Goal: Transaction & Acquisition: Purchase product/service

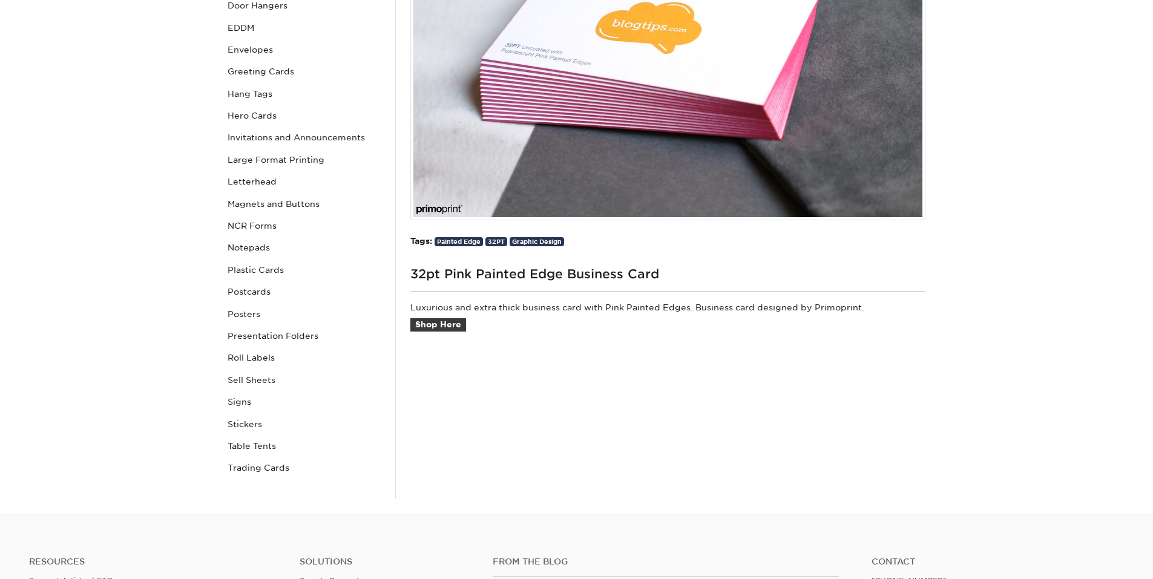
scroll to position [312, 0]
click at [449, 323] on link "Shop Here" at bounding box center [438, 324] width 56 height 13
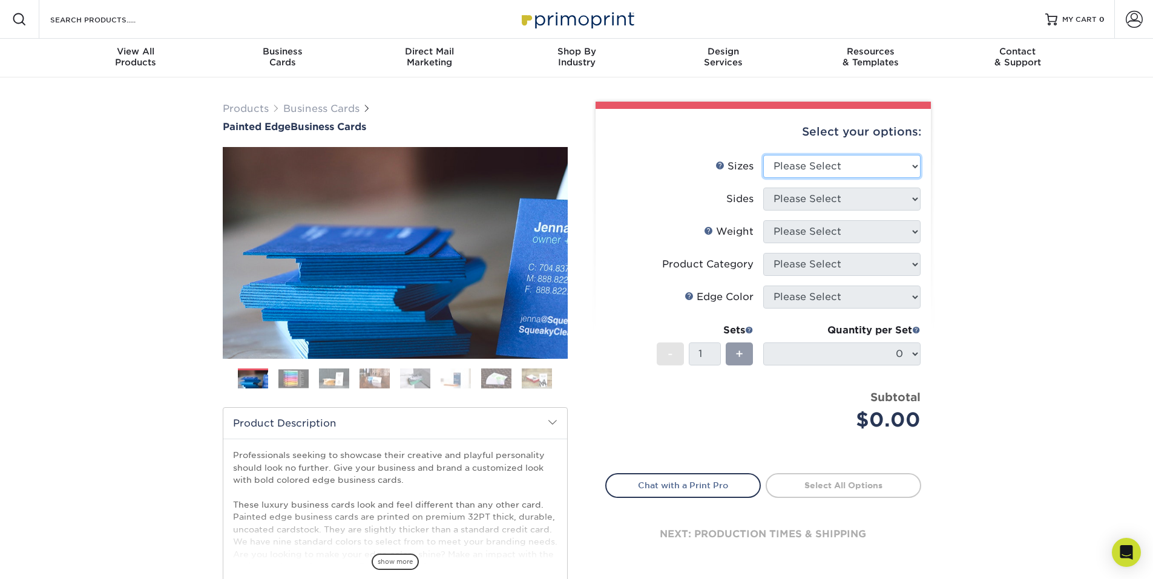
click at [840, 174] on select "Please Select 2" x 3.5" - Standard 2.125" x 3.375" - European 2.5" x 2.5" - Squ…" at bounding box center [841, 166] width 157 height 23
select select "2.00x3.50"
click at [763, 155] on select "Please Select 2" x 3.5" - Standard 2.125" x 3.375" - European 2.5" x 2.5" - Squ…" at bounding box center [841, 166] width 157 height 23
click at [819, 202] on select "Please Select Print Both Sides Print Front Only" at bounding box center [841, 199] width 157 height 23
select select "13abbda7-1d64-4f25-8bb2-c179b224825d"
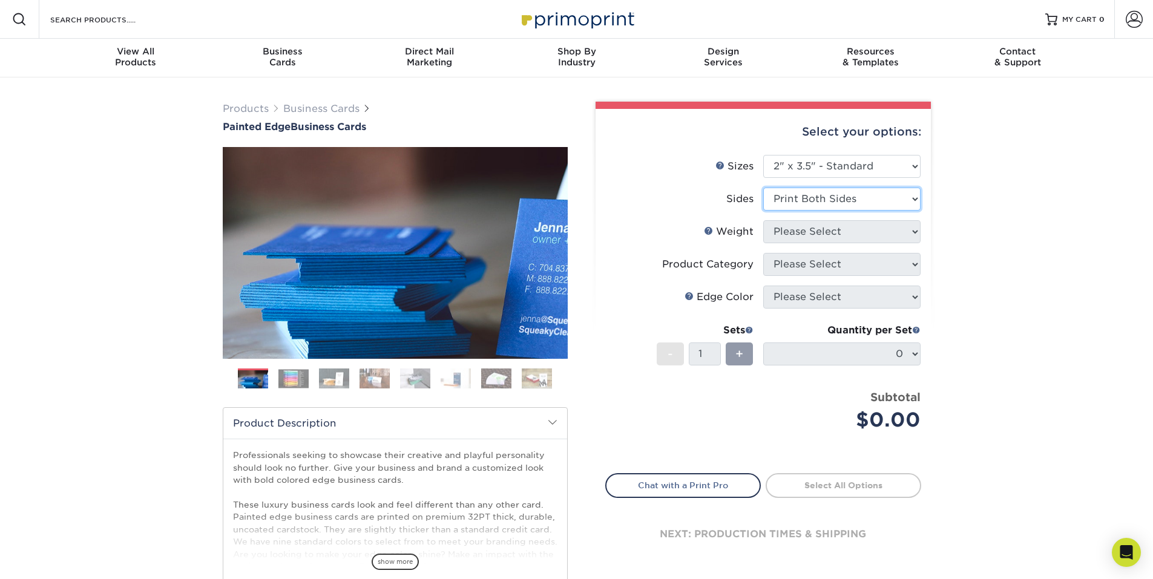
click at [763, 188] on select "Please Select Print Both Sides Print Front Only" at bounding box center [841, 199] width 157 height 23
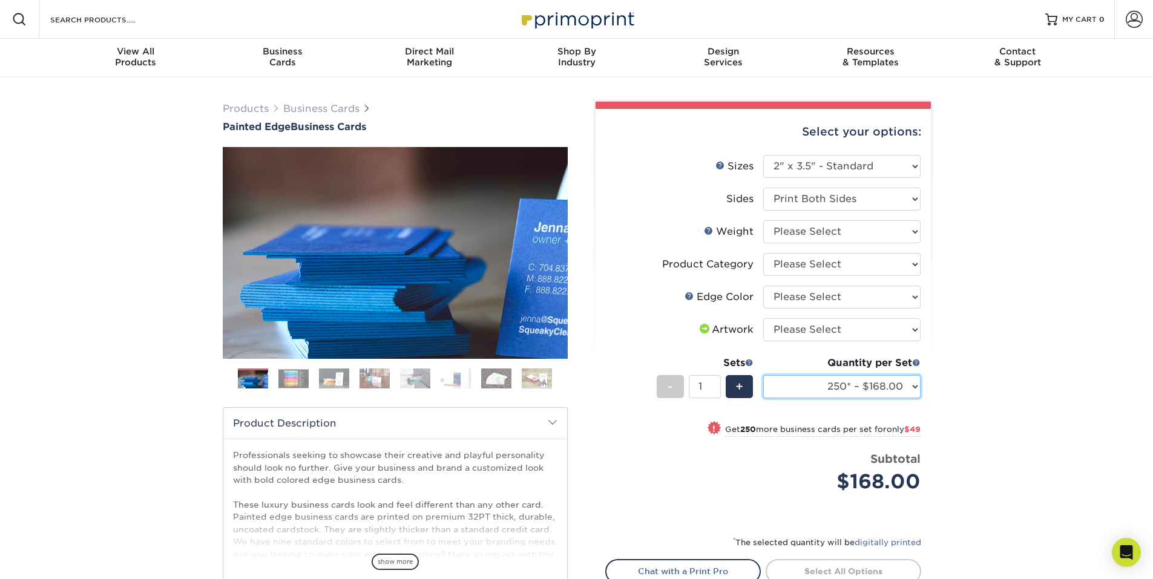
click at [864, 396] on select "250* – $168.00 500* – $217.00 1000* – $339.00" at bounding box center [841, 386] width 157 height 23
click at [1045, 356] on div "Products Business Cards Painted Edge Business Cards Previous Next" at bounding box center [576, 400] width 1153 height 646
click at [851, 299] on select "Please Select Charcoal Black Brown Blue Pearlescent Blue Pearlescent Gold Pearl…" at bounding box center [841, 297] width 157 height 23
click at [763, 286] on select "Please Select Charcoal Black Brown Blue Pearlescent Blue Pearlescent Gold Pearl…" at bounding box center [841, 297] width 157 height 23
click at [281, 375] on img at bounding box center [293, 378] width 30 height 19
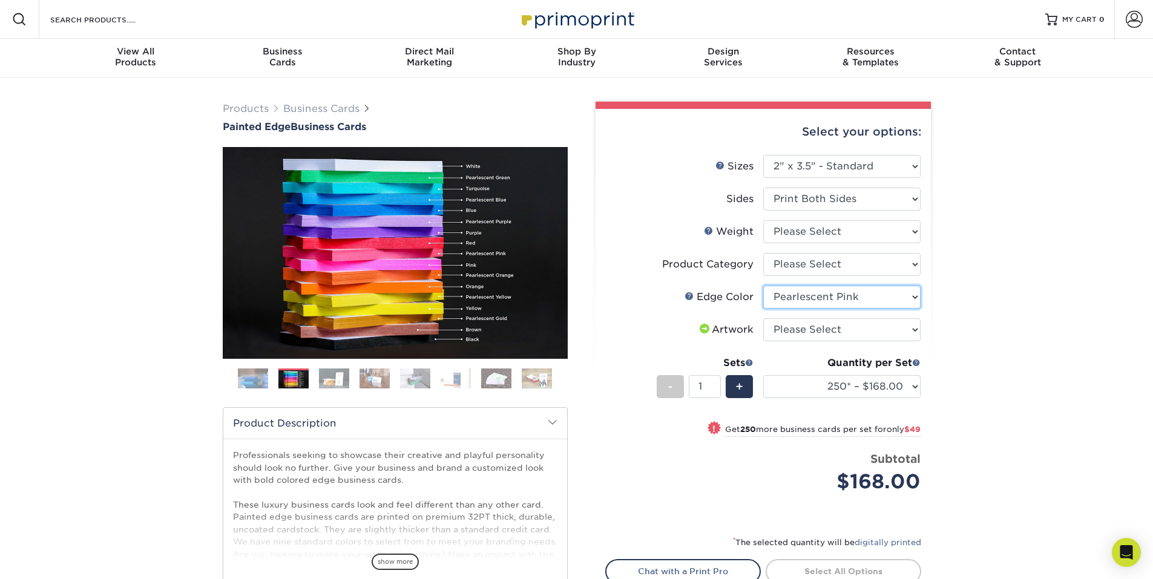
click at [860, 301] on select "Please Select Charcoal Black Brown Blue Pearlescent Blue Pearlescent Gold Pearl…" at bounding box center [841, 297] width 157 height 23
select select "b7c2f5a3-1b39-457d-8814-19209109a701"
click at [763, 286] on select "Please Select Charcoal Black Brown Blue Pearlescent Blue Pearlescent Gold Pearl…" at bounding box center [841, 297] width 157 height 23
click at [804, 266] on select "Please Select Business Cards" at bounding box center [841, 264] width 157 height 23
select select "3b5148f1-0588-4f88-a218-97bcfdce65c1"
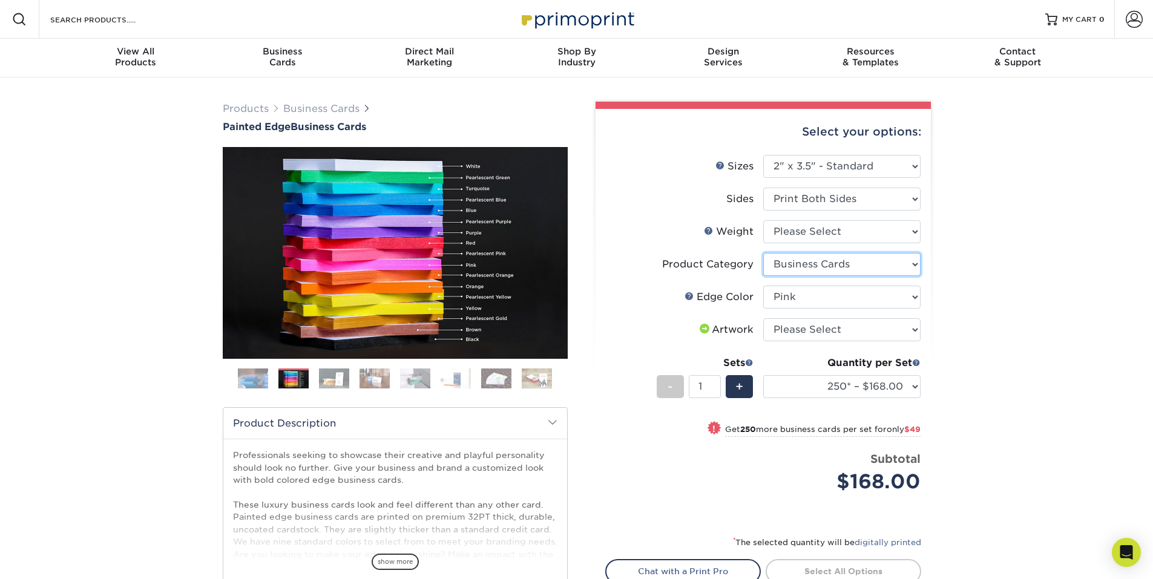
click at [763, 253] on select "Please Select Business Cards" at bounding box center [841, 264] width 157 height 23
click at [826, 387] on select "250* – $168.00 500* – $217.00 1000* – $339.00" at bounding box center [841, 386] width 157 height 23
click at [1021, 421] on div "Products Business Cards Painted Edge Business Cards Previous Next" at bounding box center [576, 400] width 1153 height 646
click at [828, 229] on select "Please Select 32PTUC" at bounding box center [841, 231] width 157 height 23
select select "32PTUC"
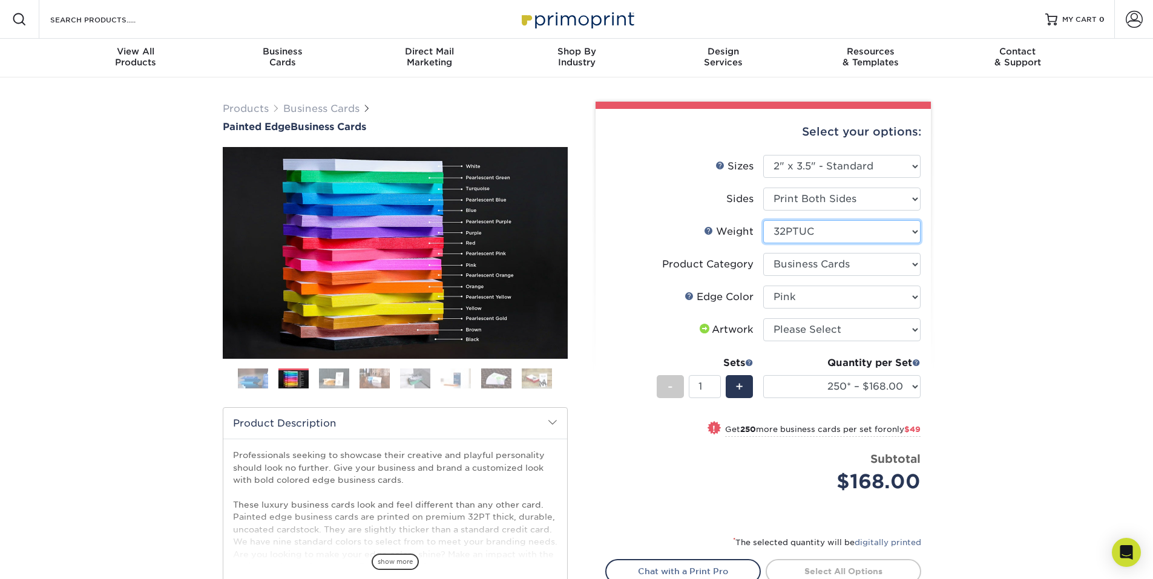
click at [763, 220] on select "Please Select 32PTUC" at bounding box center [841, 231] width 157 height 23
select select "-1"
